Goal: Contribute content: Contribute content

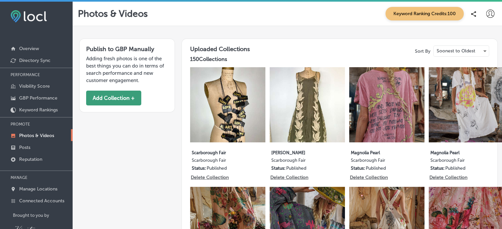
click at [134, 99] on button "Add Collection +" at bounding box center [113, 98] width 55 height 15
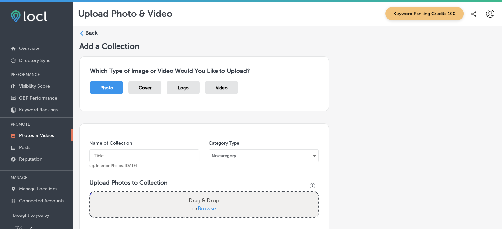
click at [143, 156] on input "text" at bounding box center [144, 155] width 110 height 13
type input "Magnolia Pearl"
click at [310, 155] on div "No category" at bounding box center [263, 156] width 109 height 11
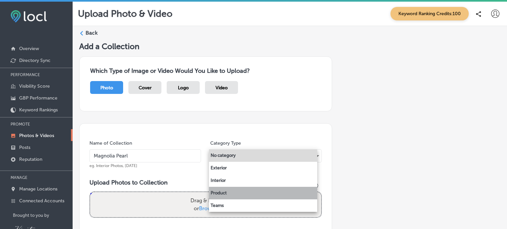
click at [228, 190] on li "Product" at bounding box center [263, 193] width 108 height 13
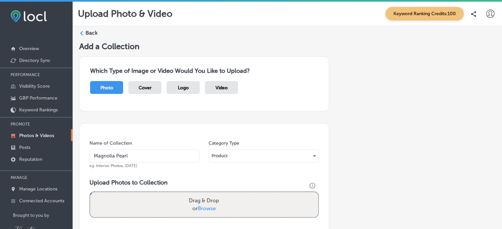
click at [209, 207] on span "Browse" at bounding box center [207, 209] width 18 height 6
click at [209, 194] on input "Drag & Drop or Browse" at bounding box center [204, 193] width 228 height 2
type input "C:\fakepath\Floral Dessa Top 1319 by [PERSON_NAME] .png"
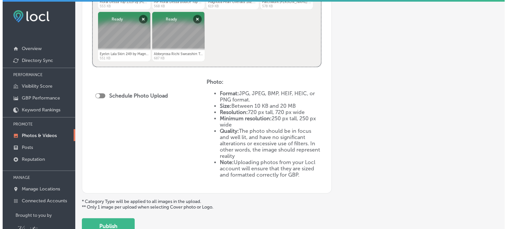
scroll to position [260, 0]
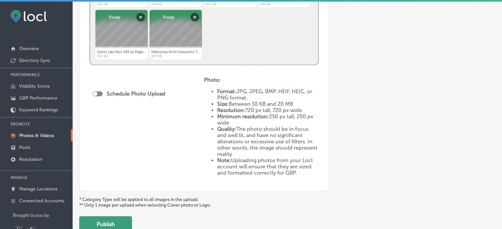
click at [118, 217] on button "Publish" at bounding box center [105, 224] width 53 height 16
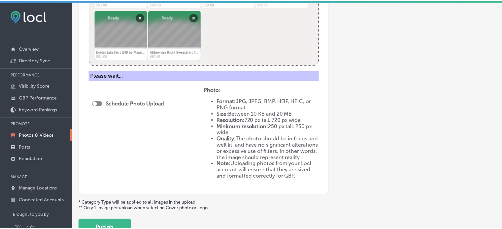
scroll to position [165, 0]
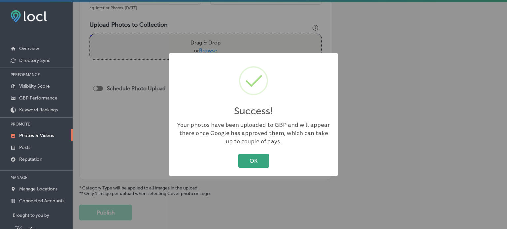
click at [257, 165] on button "OK" at bounding box center [253, 161] width 31 height 14
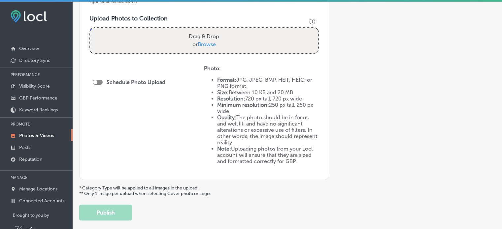
click at [205, 42] on span "Browse" at bounding box center [207, 44] width 18 height 6
click at [205, 30] on input "Drag & Drop or Browse" at bounding box center [204, 29] width 228 height 2
type input "C:\fakepath\Skulls Nago Sweatshirt Top 2137 by MP.png"
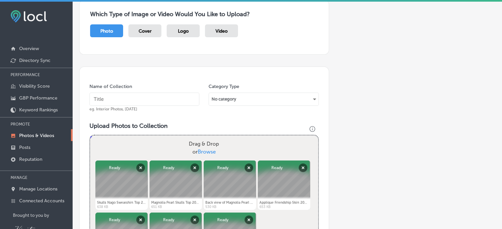
scroll to position [56, 0]
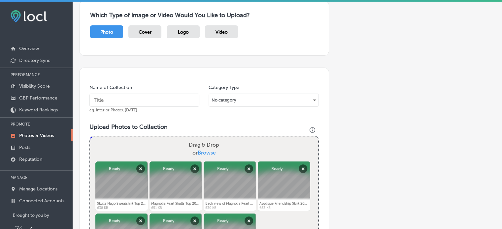
click at [167, 101] on input "text" at bounding box center [144, 100] width 110 height 13
type input "Magnolia Pearl"
click at [310, 101] on div "No category" at bounding box center [263, 100] width 109 height 11
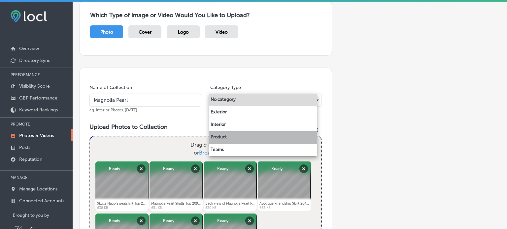
click at [223, 139] on li "Product" at bounding box center [263, 137] width 108 height 13
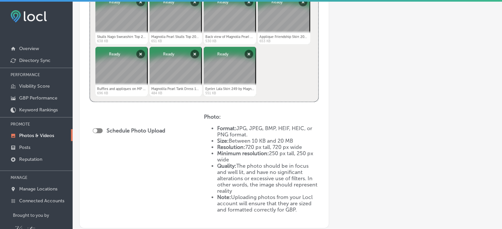
scroll to position [272, 0]
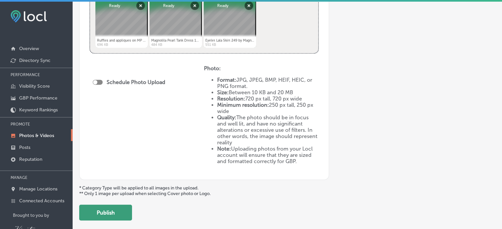
click at [104, 209] on button "Publish" at bounding box center [105, 213] width 53 height 16
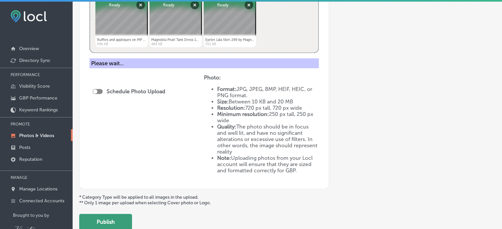
scroll to position [165, 0]
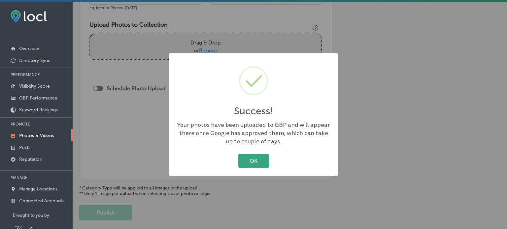
click at [256, 159] on button "OK" at bounding box center [253, 161] width 31 height 14
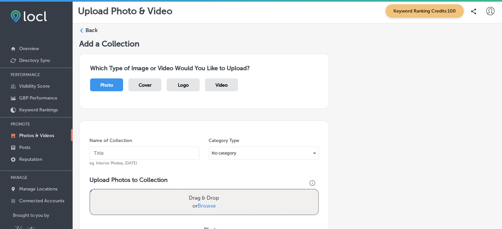
scroll to position [0, 0]
